Goal: Find contact information: Find contact information

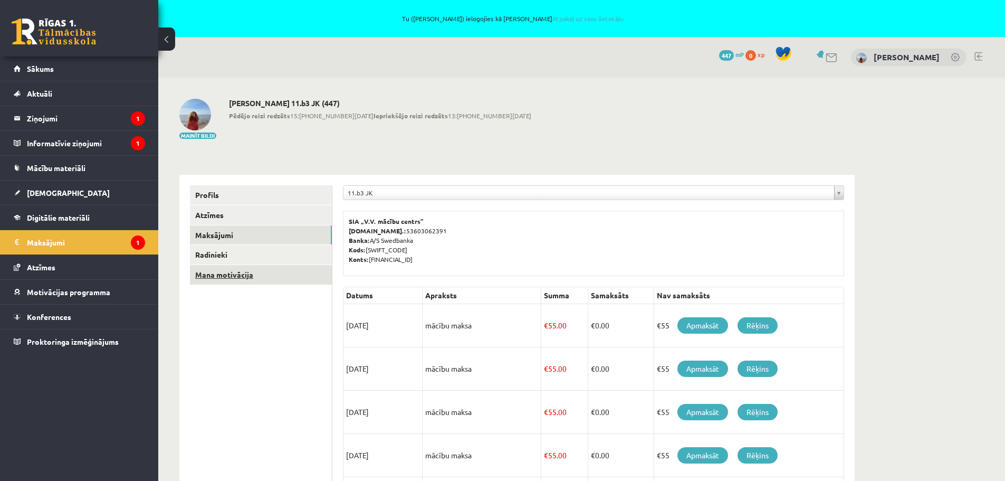
scroll to position [173, 0]
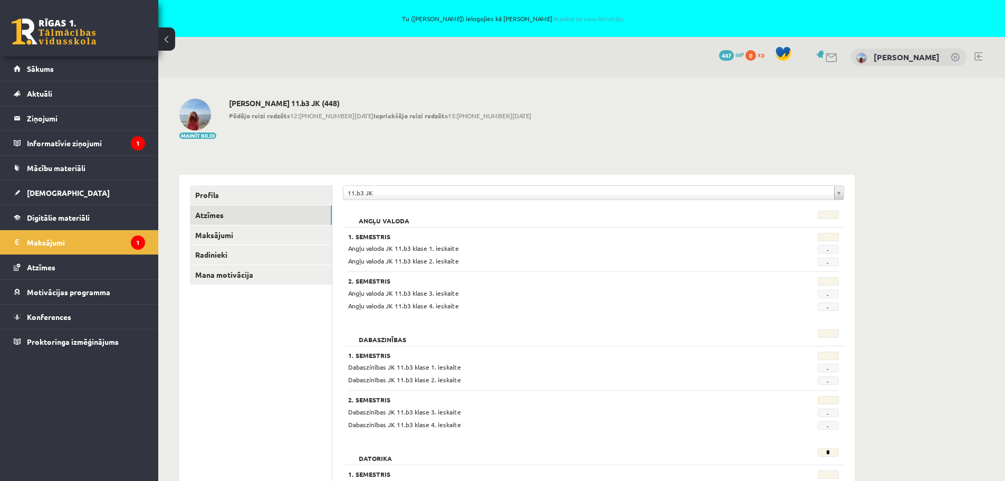
click at [954, 57] on link at bounding box center [956, 58] width 11 height 11
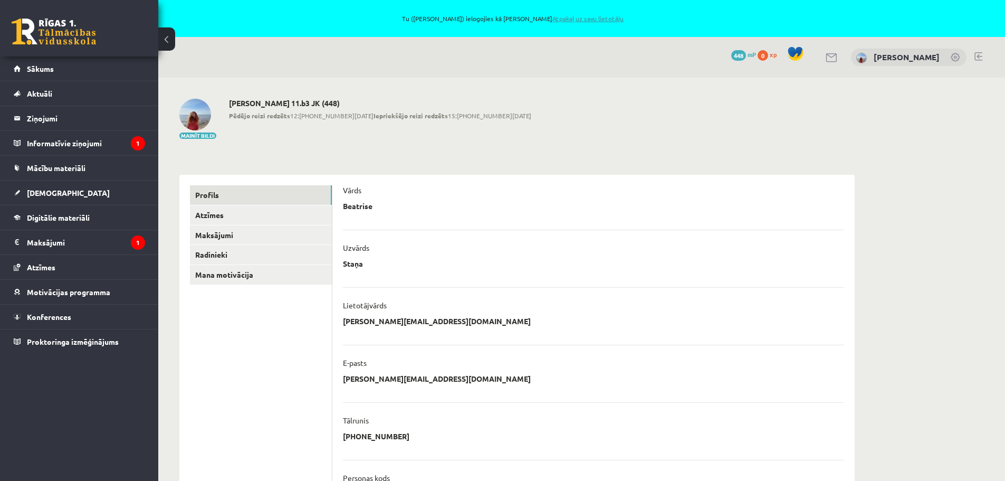
click at [566, 18] on link "Atpakaļ uz savu lietotāju" at bounding box center [588, 18] width 71 height 8
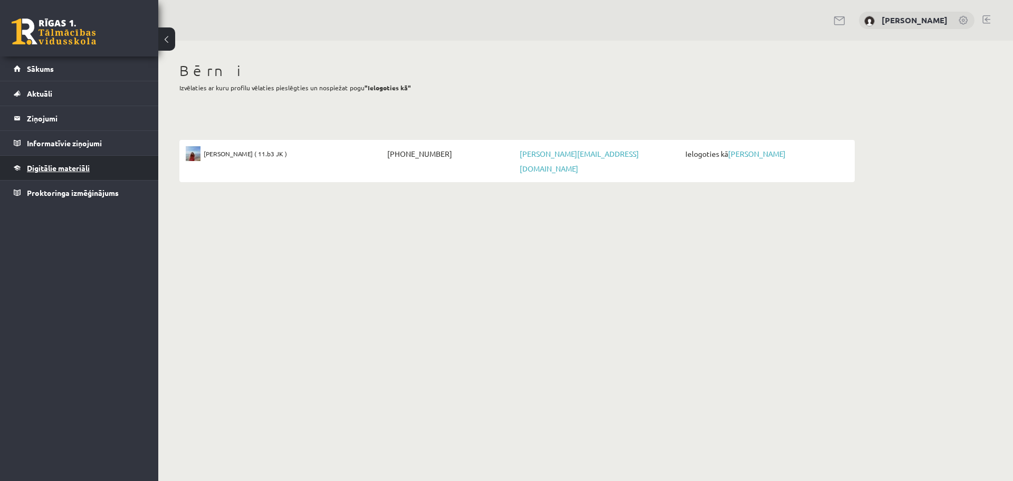
click at [74, 163] on link "Digitālie materiāli" at bounding box center [79, 168] width 131 height 24
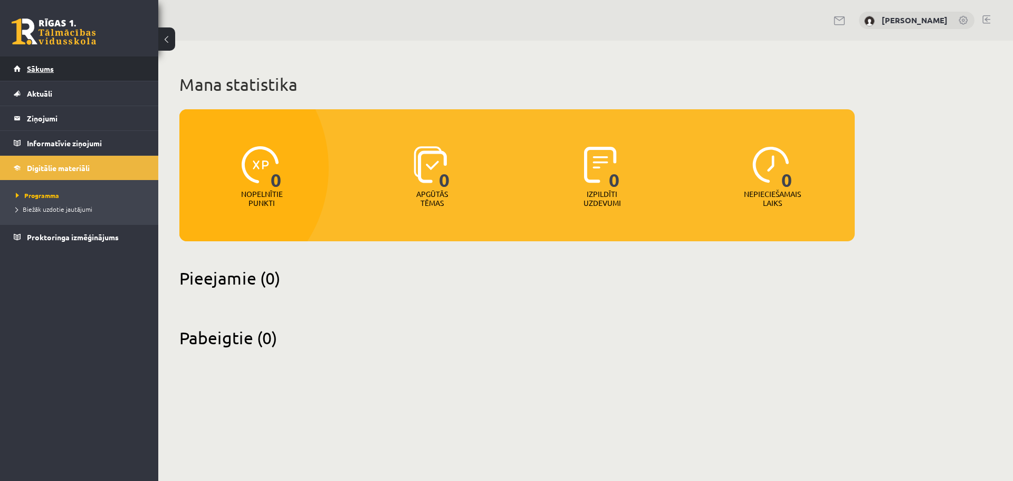
click at [63, 72] on link "Sākums" at bounding box center [79, 68] width 131 height 24
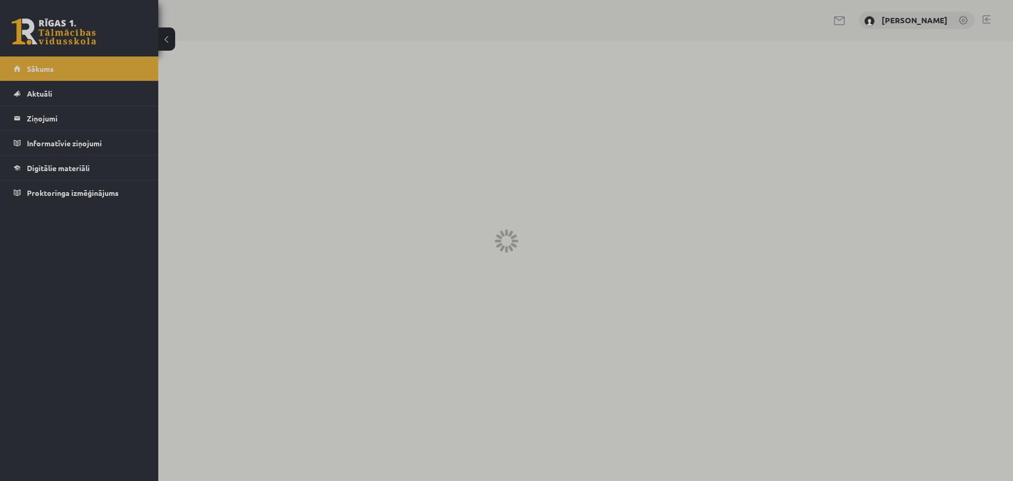
click at [163, 46] on div at bounding box center [506, 240] width 1013 height 481
click at [49, 105] on div at bounding box center [506, 240] width 1013 height 481
click at [48, 95] on div at bounding box center [506, 240] width 1013 height 481
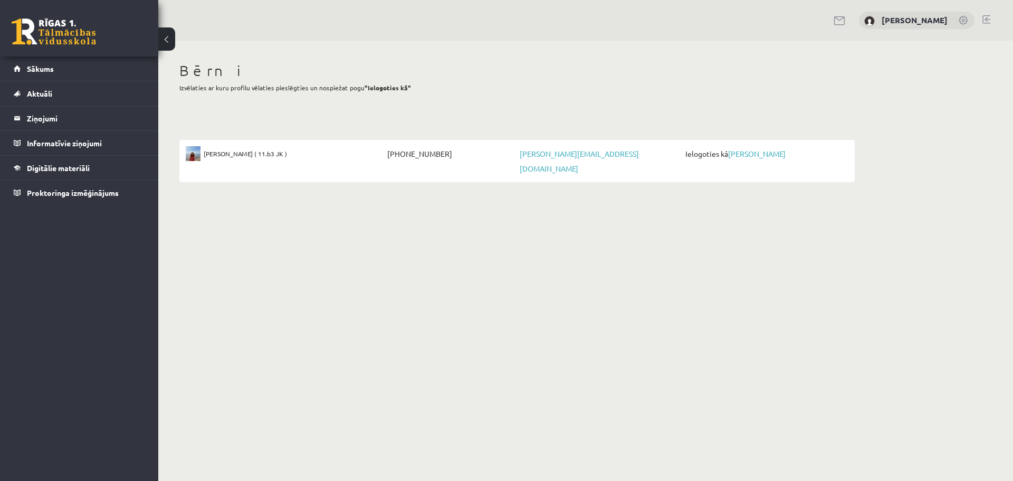
click at [846, 22] on link at bounding box center [840, 20] width 13 height 9
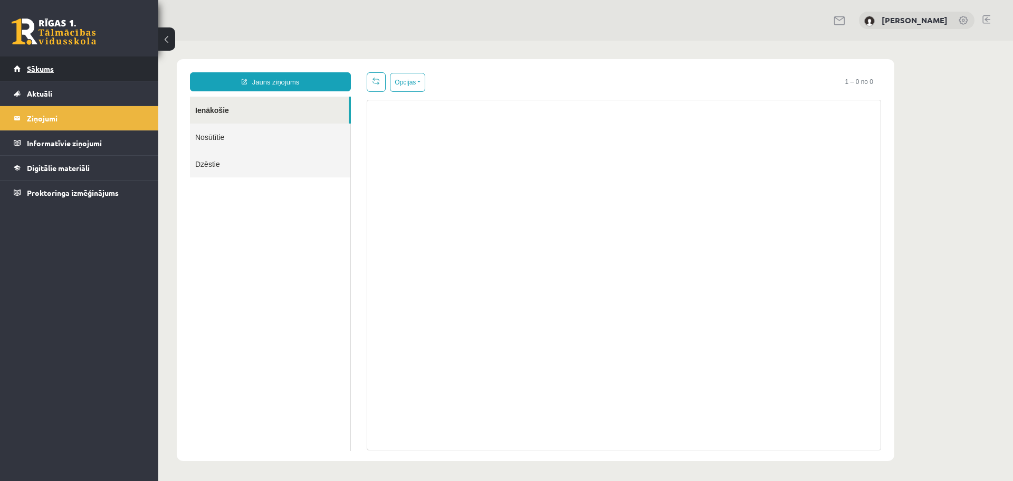
click at [47, 68] on span "Sākums" at bounding box center [40, 68] width 27 height 9
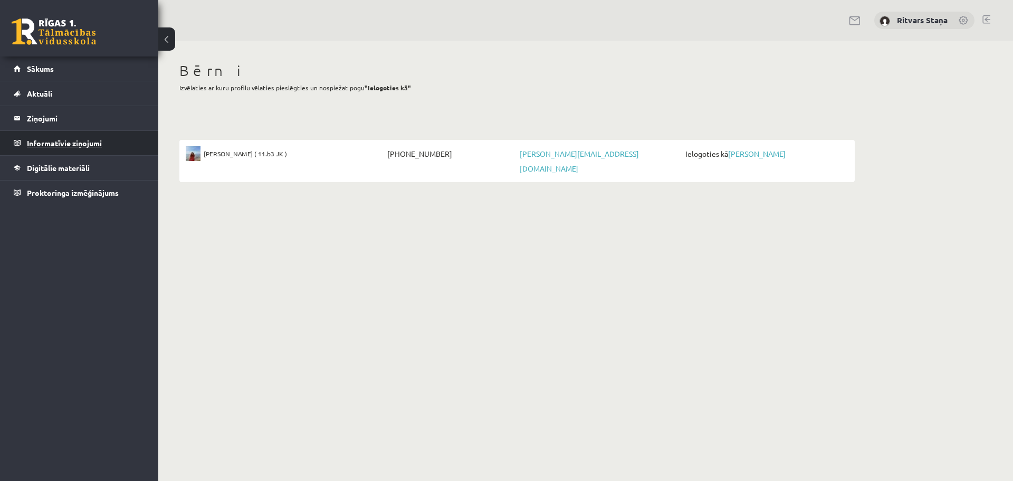
click at [97, 146] on legend "Informatīvie ziņojumi 0" at bounding box center [86, 143] width 118 height 24
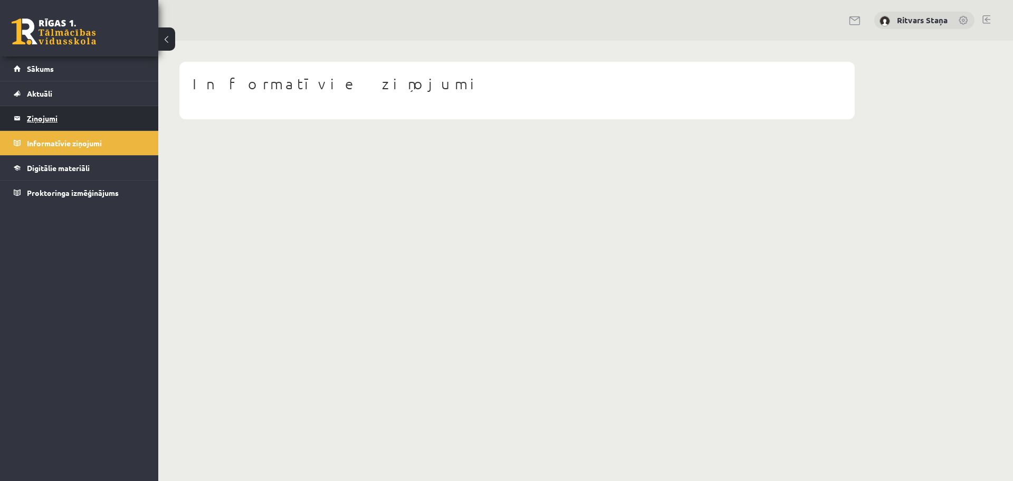
click at [62, 118] on legend "Ziņojumi 0" at bounding box center [86, 118] width 118 height 24
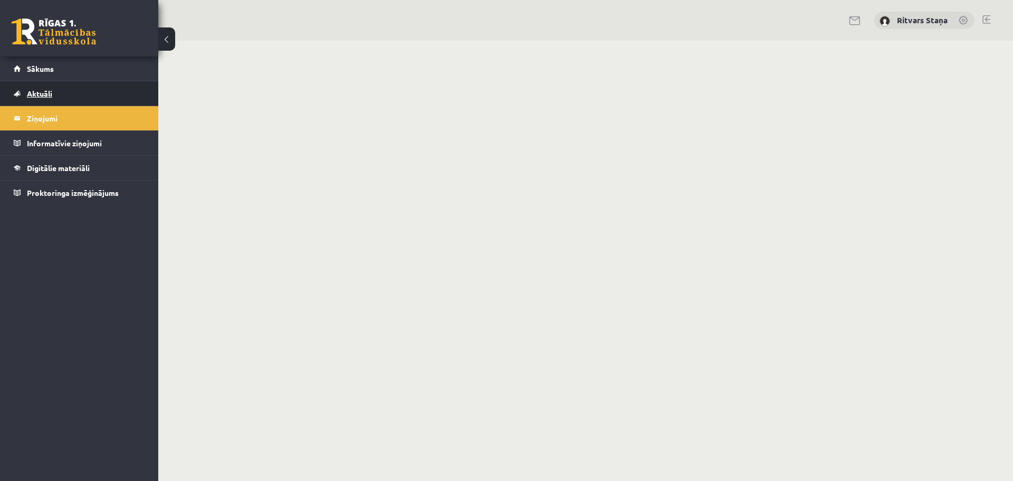
click at [47, 98] on link "Aktuāli" at bounding box center [79, 93] width 131 height 24
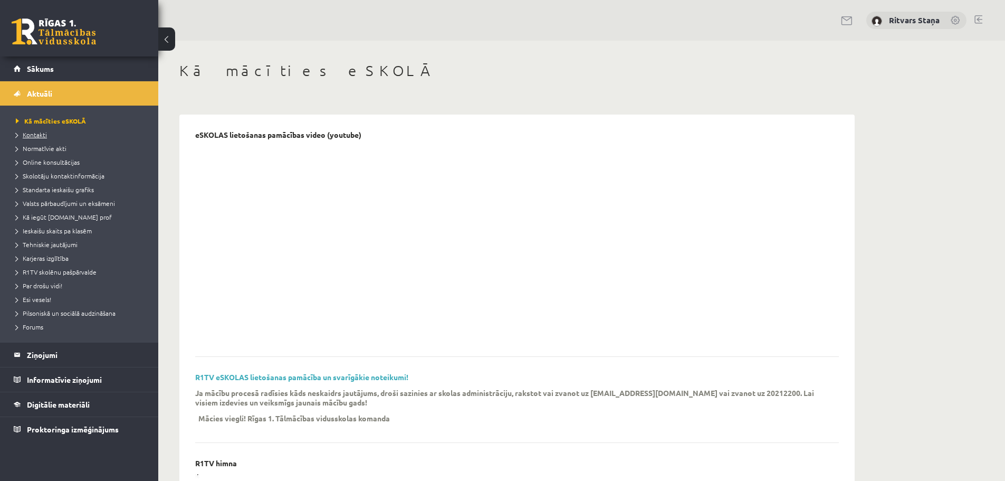
click at [34, 131] on span "Kontakti" at bounding box center [31, 134] width 31 height 8
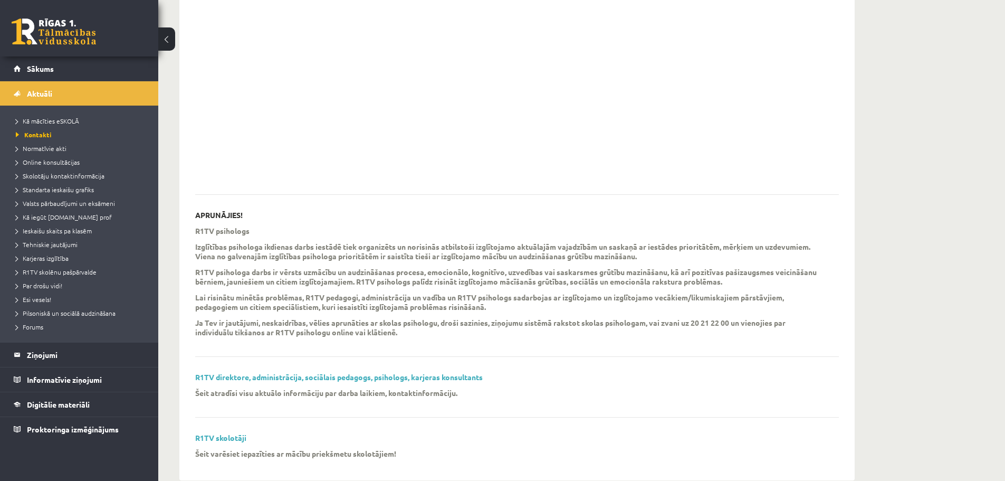
scroll to position [183, 0]
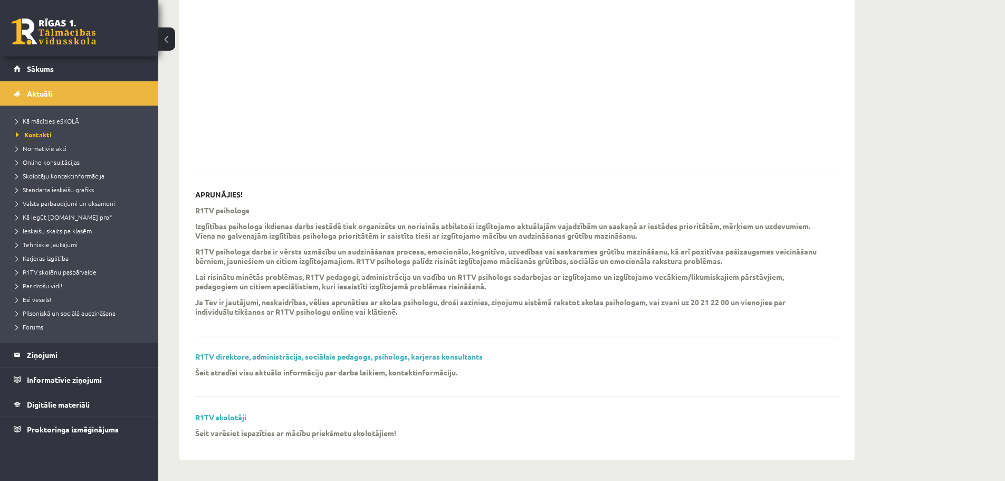
click at [323, 351] on div "AKŪTU SITUĀCIJU JAUTĀJUMOS - NEBAIDIES, PIEZVANI! APRUNĀJIES! R1TV psihologs Iz…" at bounding box center [517, 196] width 644 height 496
click at [323, 354] on link "R1TV direktore, administrācija, sociālais pedagogs, psihologs, karjeras konsult…" at bounding box center [339, 355] width 288 height 9
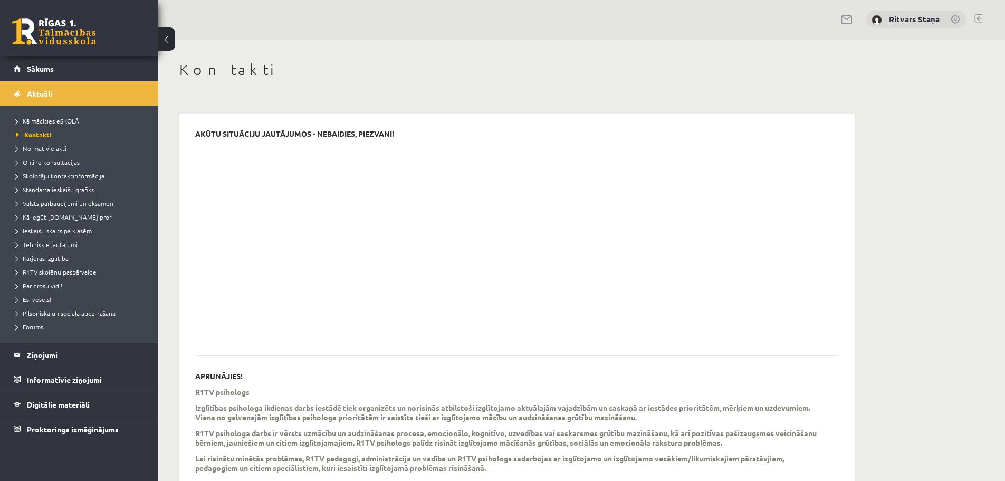
scroll to position [0, 0]
click at [36, 74] on link "Sākums" at bounding box center [79, 68] width 131 height 24
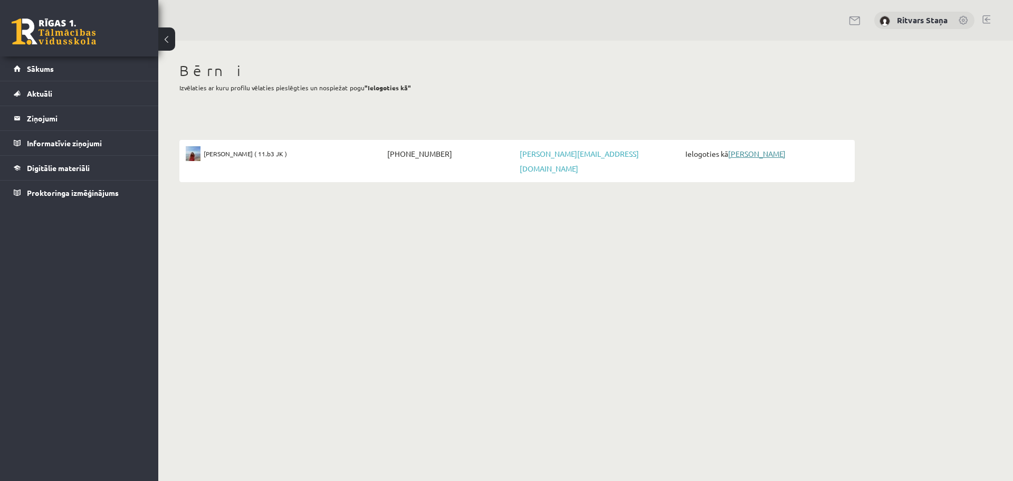
click at [746, 154] on link "[PERSON_NAME]" at bounding box center [757, 153] width 58 height 9
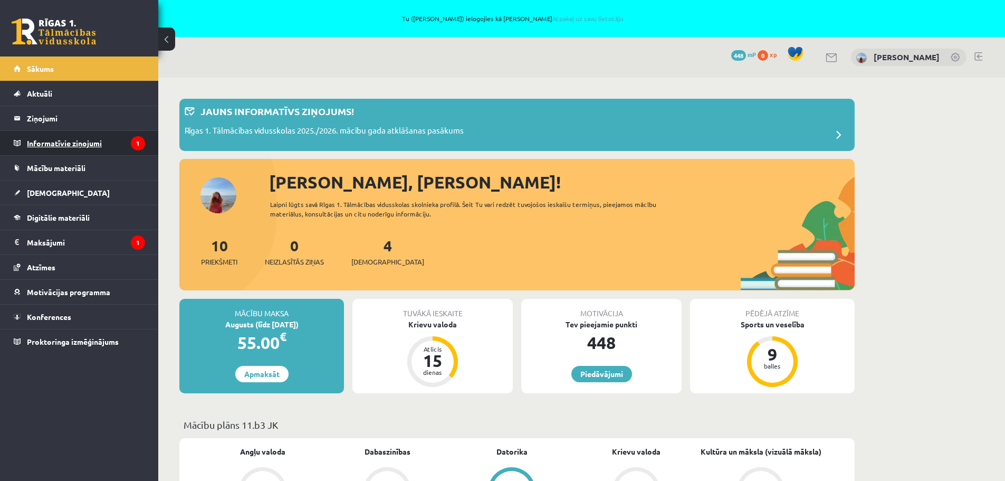
click at [74, 153] on legend "Informatīvie ziņojumi 1" at bounding box center [86, 143] width 118 height 24
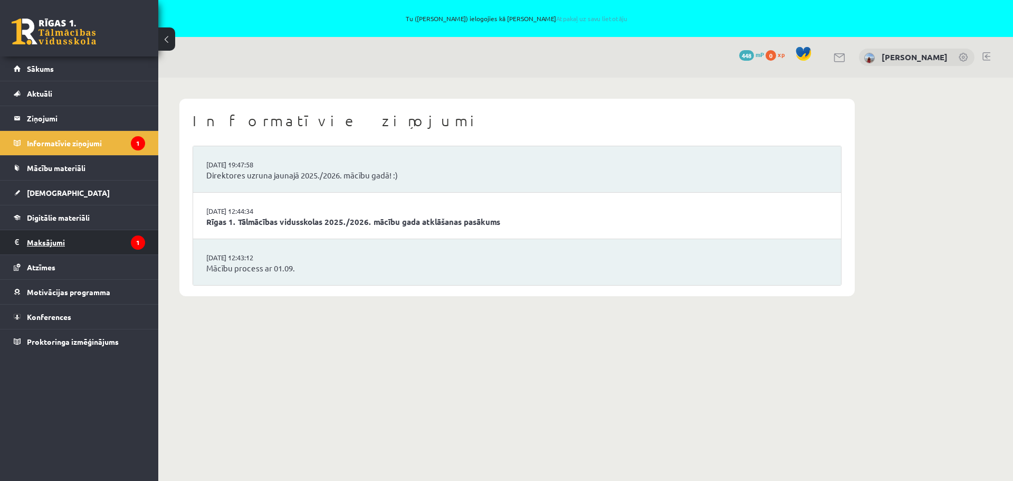
click at [92, 237] on legend "Maksājumi 1" at bounding box center [86, 242] width 118 height 24
